Goal: Find specific page/section: Find specific page/section

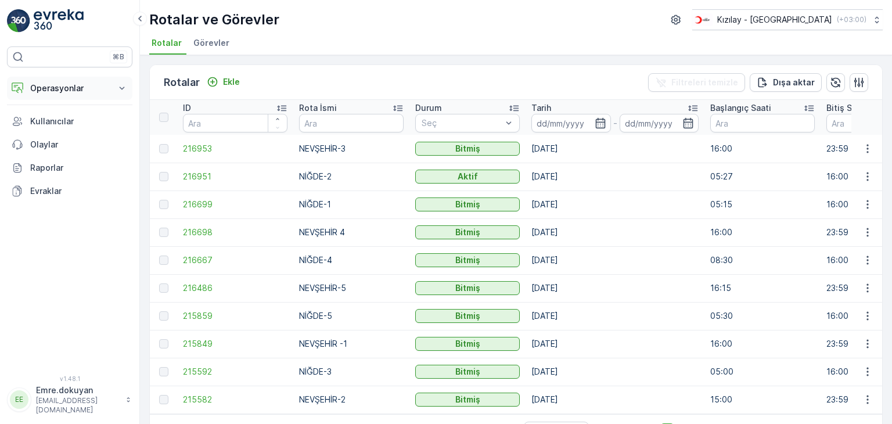
click at [67, 89] on p "Operasyonlar" at bounding box center [69, 88] width 79 height 12
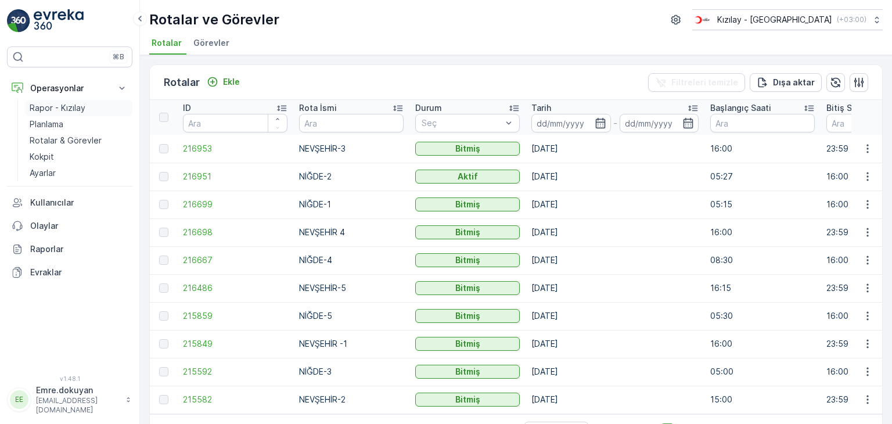
click at [60, 111] on p "Rapor - Kızılay" at bounding box center [58, 108] width 56 height 12
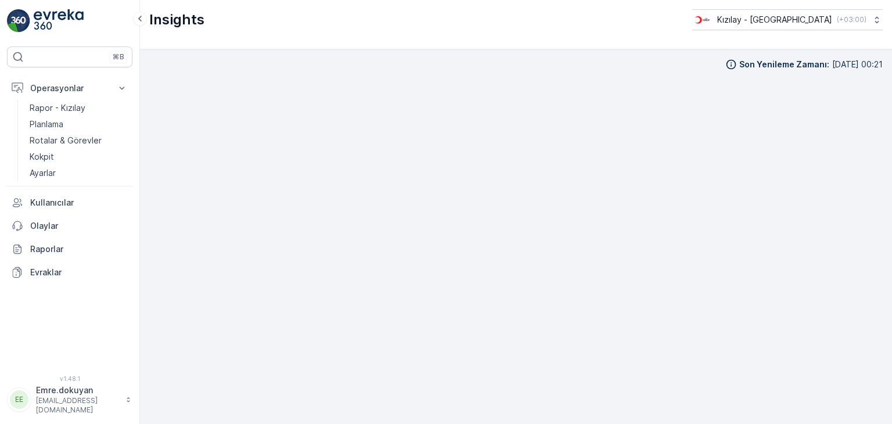
scroll to position [10, 0]
